Goal: Transaction & Acquisition: Subscribe to service/newsletter

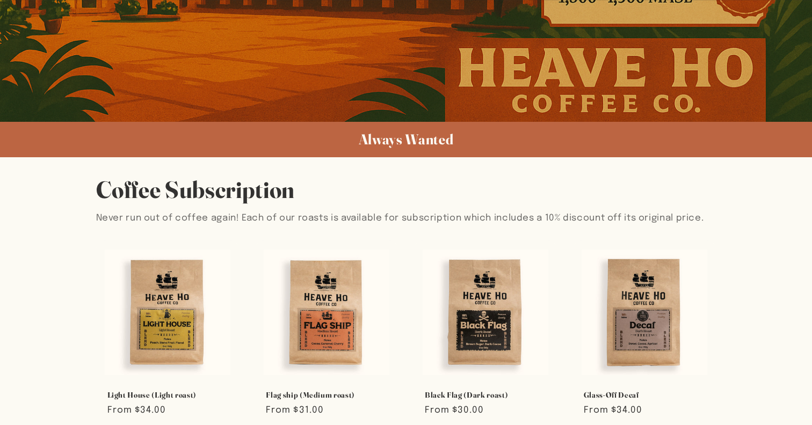
scroll to position [475, 0]
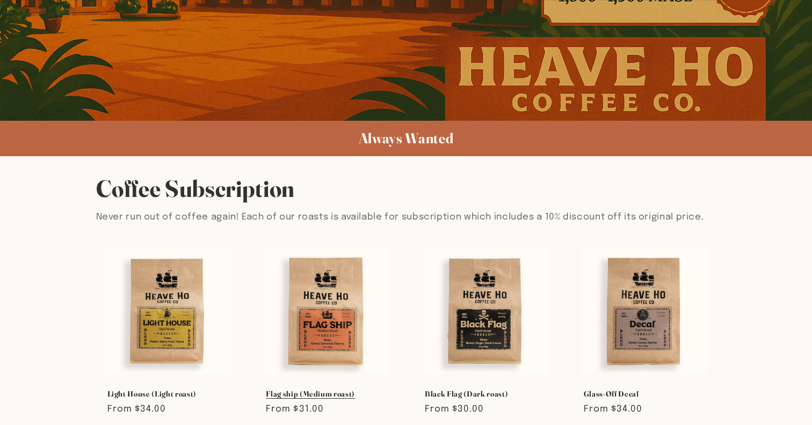
click at [338, 389] on link "Flag ship (Medium roast)" at bounding box center [326, 394] width 121 height 10
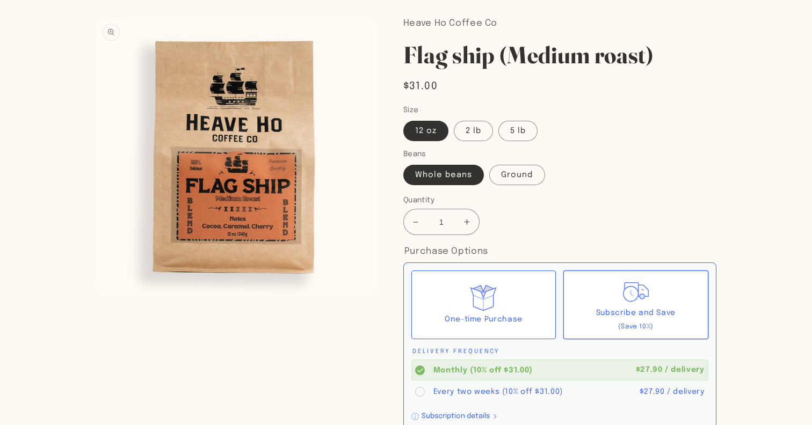
scroll to position [80, 0]
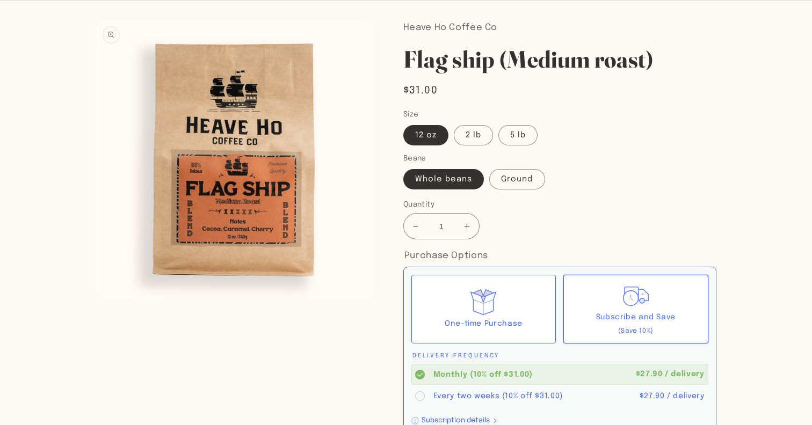
scroll to position [68, 0]
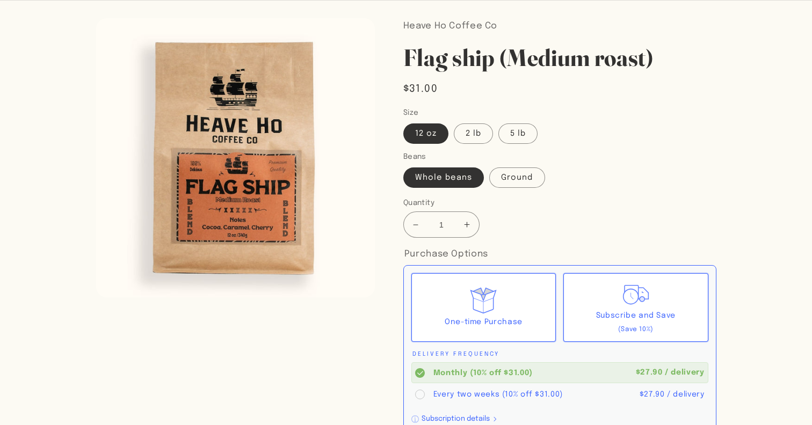
click at [493, 300] on icon at bounding box center [483, 302] width 26 height 24
click at [0, 0] on input "One-time Purchase" at bounding box center [0, 0] width 0 height 0
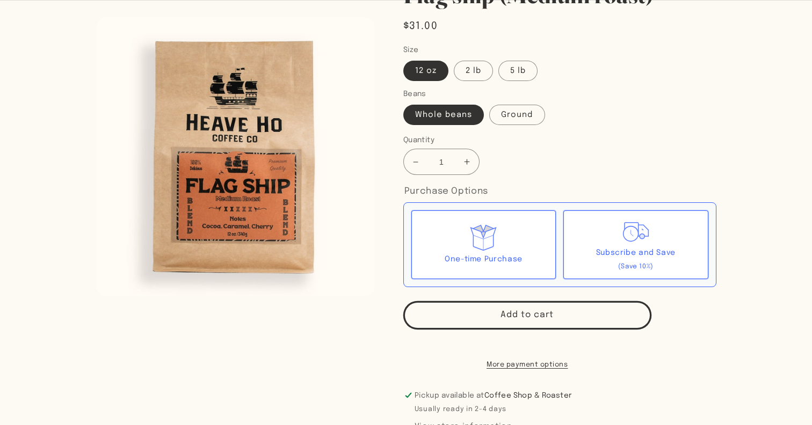
scroll to position [142, 0]
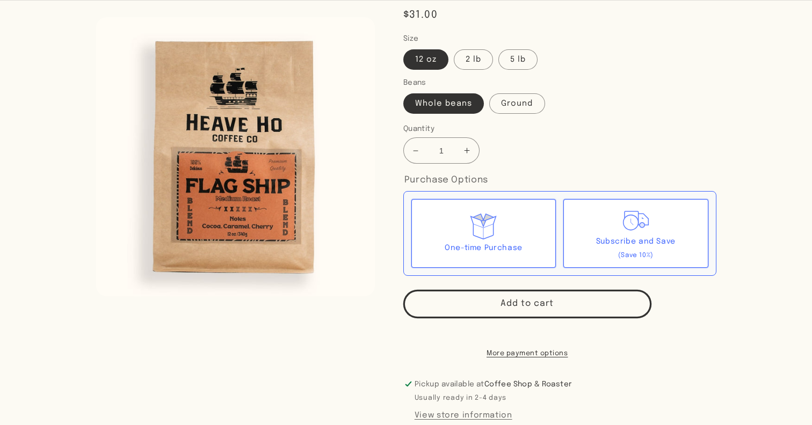
click at [609, 239] on span "Subscribe and Save" at bounding box center [635, 242] width 79 height 8
click at [0, 0] on input "Subscribe and Save (Save 10%)" at bounding box center [0, 0] width 0 height 0
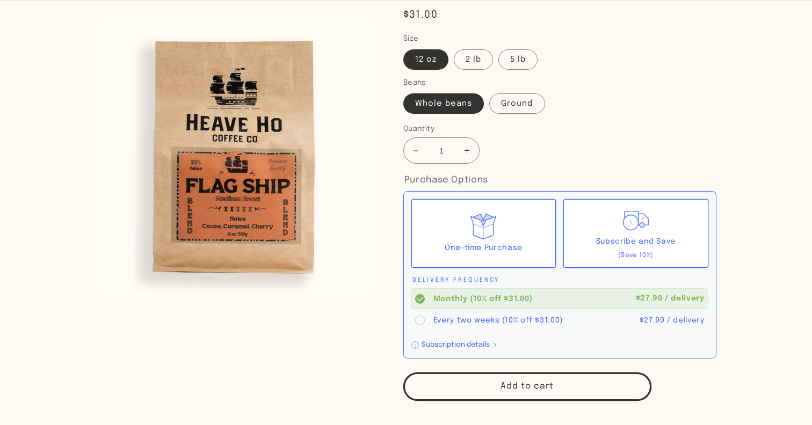
click at [486, 235] on icon at bounding box center [483, 227] width 30 height 30
click at [0, 0] on input "One-time Purchase" at bounding box center [0, 0] width 0 height 0
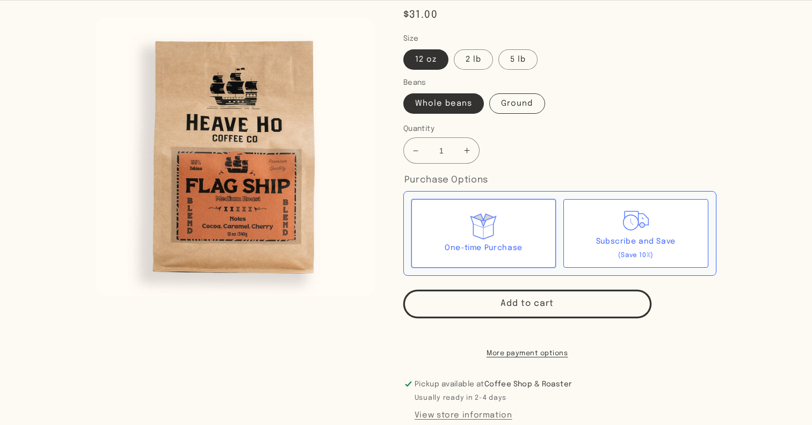
click at [505, 103] on label "Ground" at bounding box center [516, 103] width 55 height 20
click at [490, 92] on input "Ground" at bounding box center [490, 91] width 1 height 1
radio input "true"
click at [463, 63] on label "2 lb" at bounding box center [473, 59] width 39 height 20
click at [454, 48] on input "2 lb" at bounding box center [454, 47] width 1 height 1
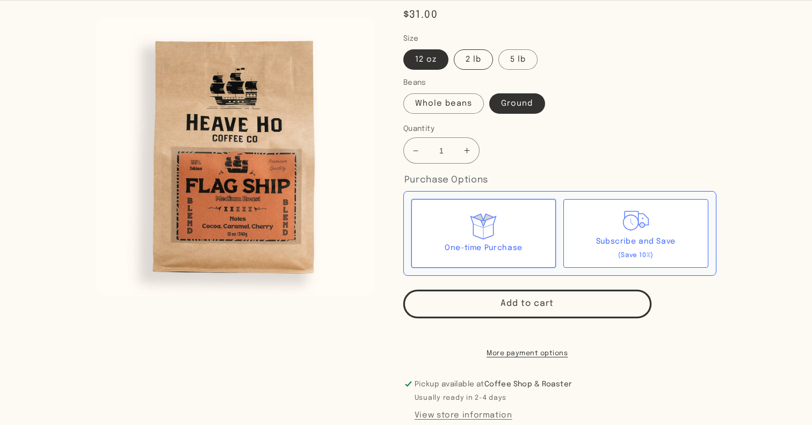
radio input "true"
click at [468, 238] on div "One-time Purchase" at bounding box center [483, 233] width 144 height 69
click at [0, 0] on input "One-time Purchase" at bounding box center [0, 0] width 0 height 0
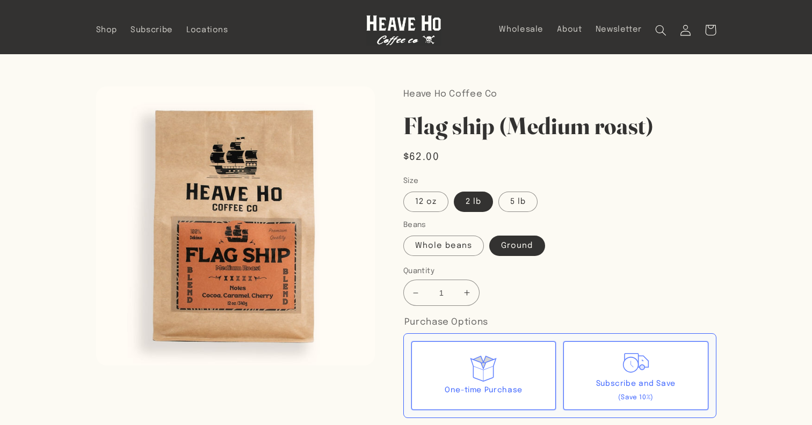
click at [624, 385] on span "Subscribe and Save" at bounding box center [635, 384] width 79 height 8
click at [0, 0] on input "Subscribe and Save (Save 10%)" at bounding box center [0, 0] width 0 height 0
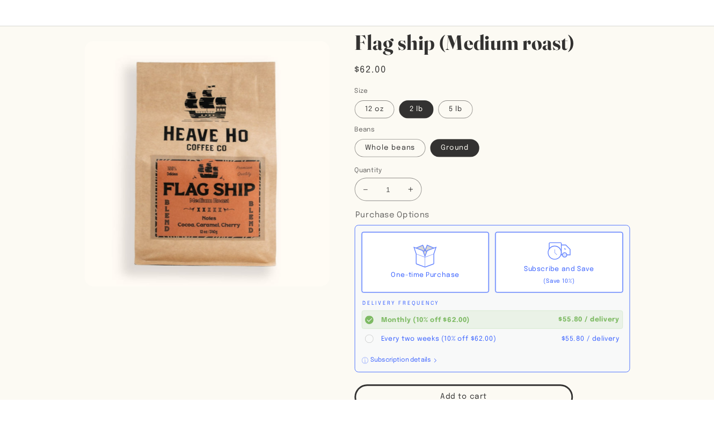
scroll to position [108, 0]
